Goal: Information Seeking & Learning: Check status

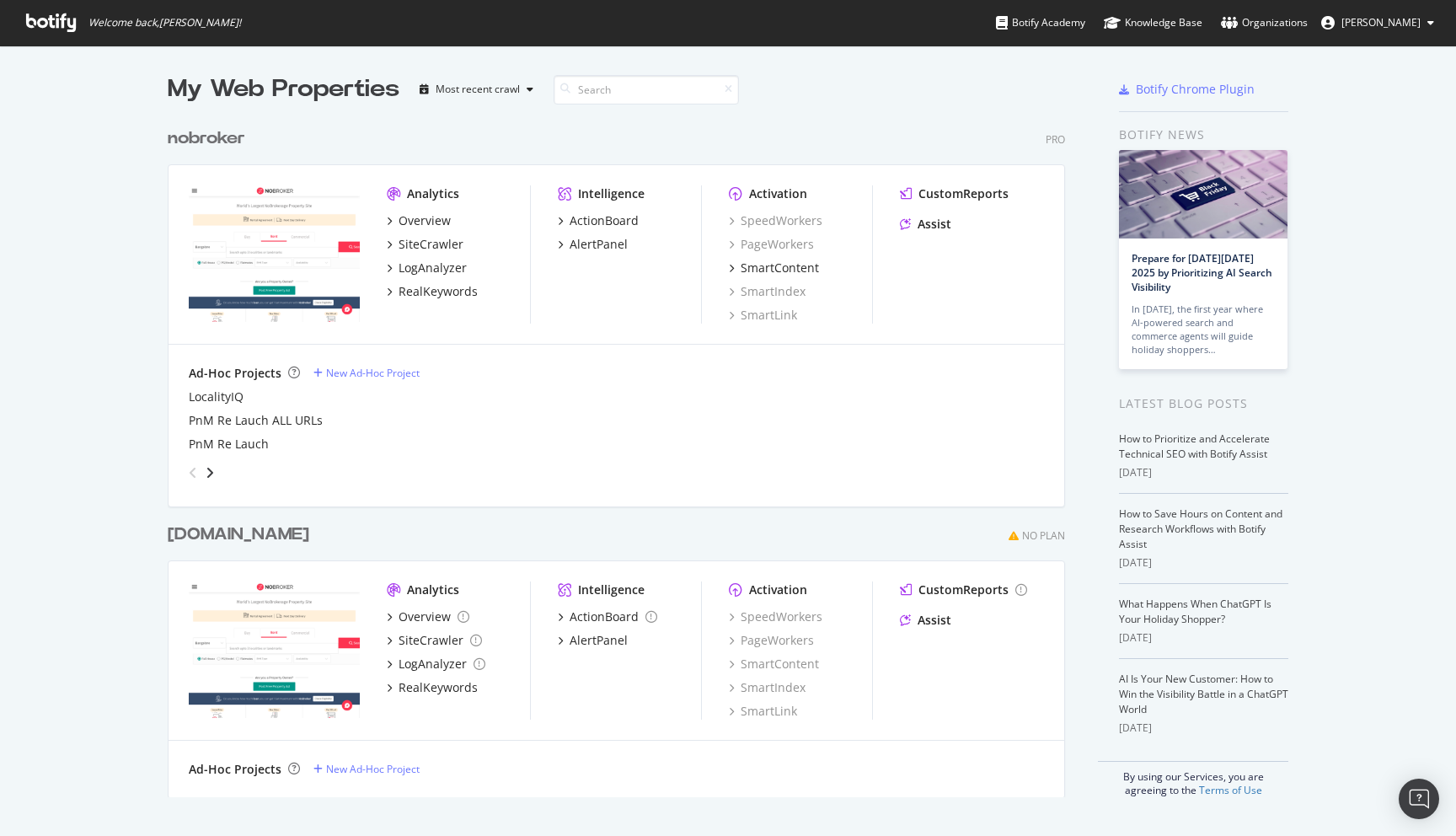
scroll to position [836, 1456]
click at [796, 94] on div "My Web Properties Most recent crawl" at bounding box center [567, 89] width 798 height 33
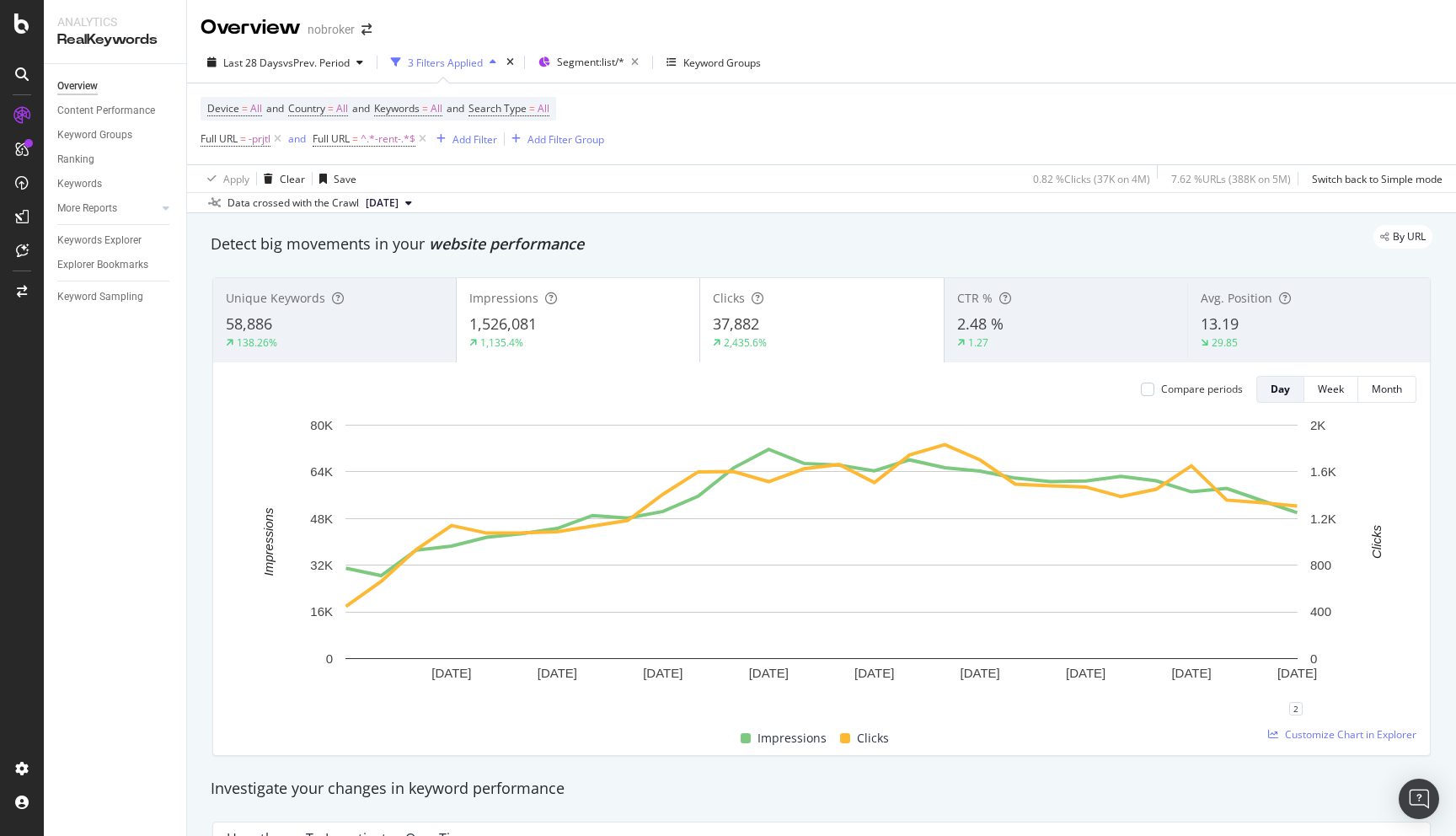
scroll to position [2017, 0]
